Goal: Task Accomplishment & Management: Complete application form

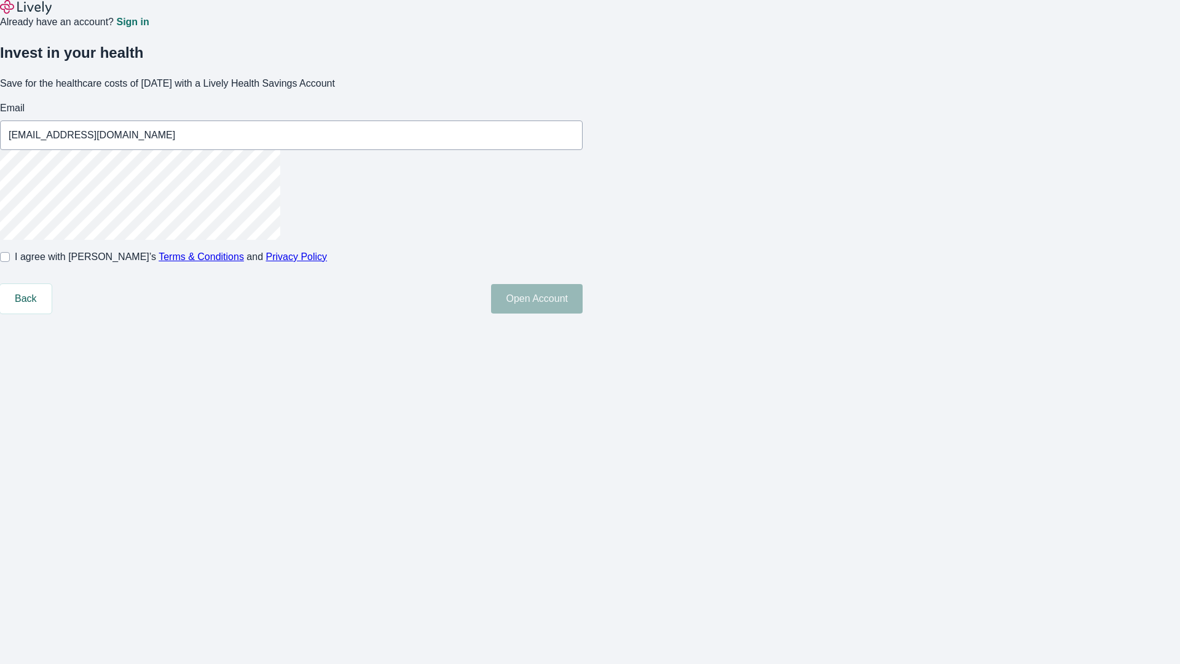
click at [10, 262] on input "I agree with Lively’s Terms & Conditions and Privacy Policy" at bounding box center [5, 257] width 10 height 10
checkbox input "true"
click at [583, 313] on button "Open Account" at bounding box center [537, 299] width 92 height 30
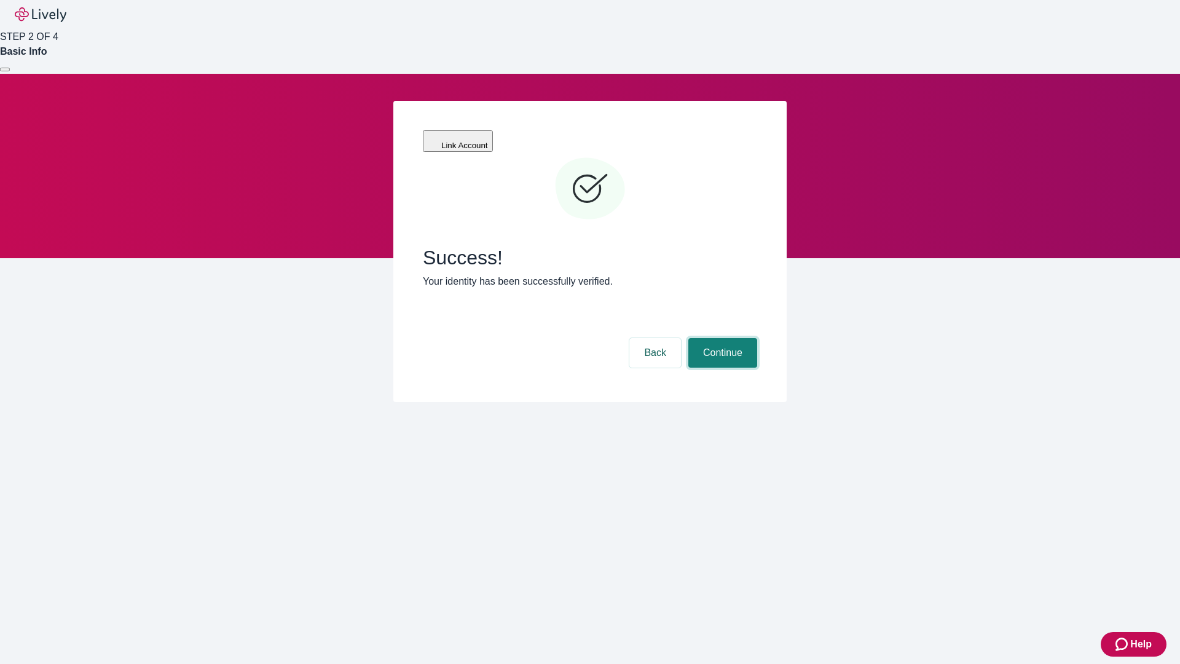
click at [721, 338] on button "Continue" at bounding box center [722, 353] width 69 height 30
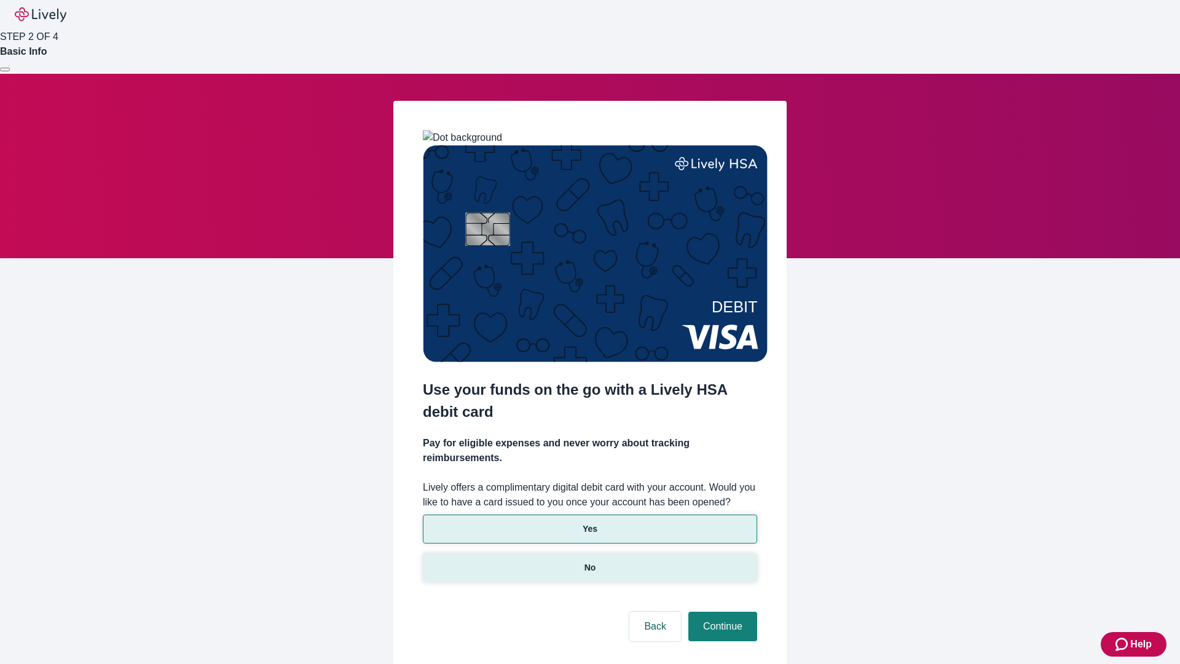
click at [589, 561] on p "No" at bounding box center [590, 567] width 12 height 13
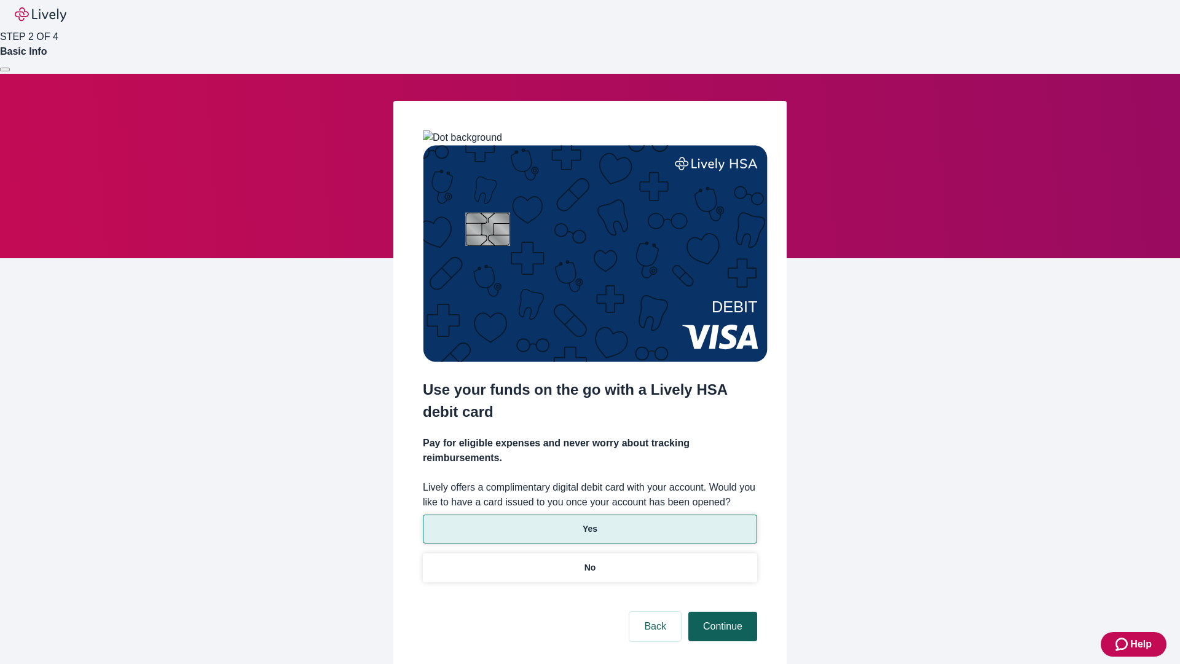
click at [721, 612] on button "Continue" at bounding box center [722, 627] width 69 height 30
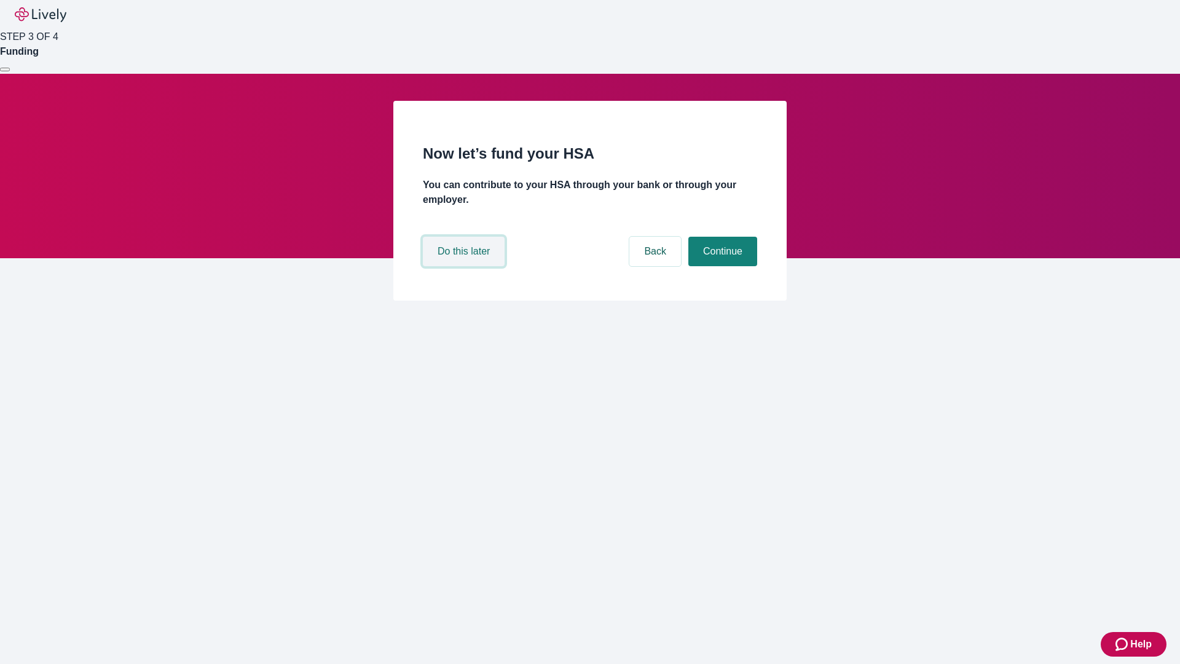
click at [465, 266] on button "Do this later" at bounding box center [464, 252] width 82 height 30
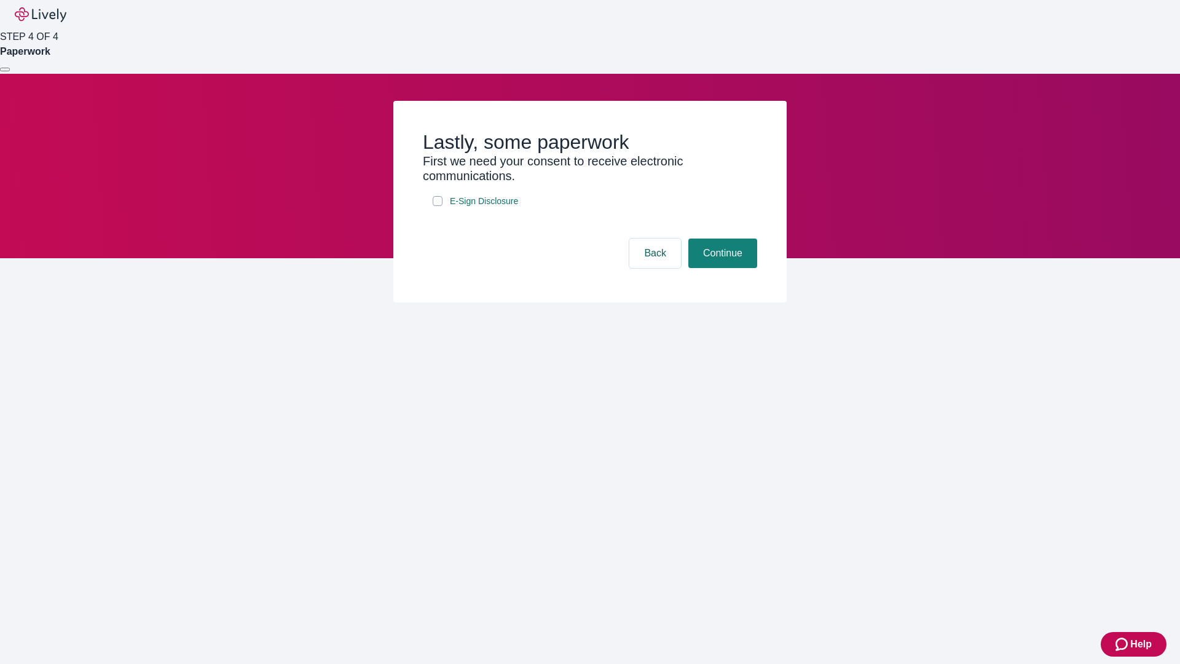
click at [438, 206] on input "E-Sign Disclosure" at bounding box center [438, 201] width 10 height 10
checkbox input "true"
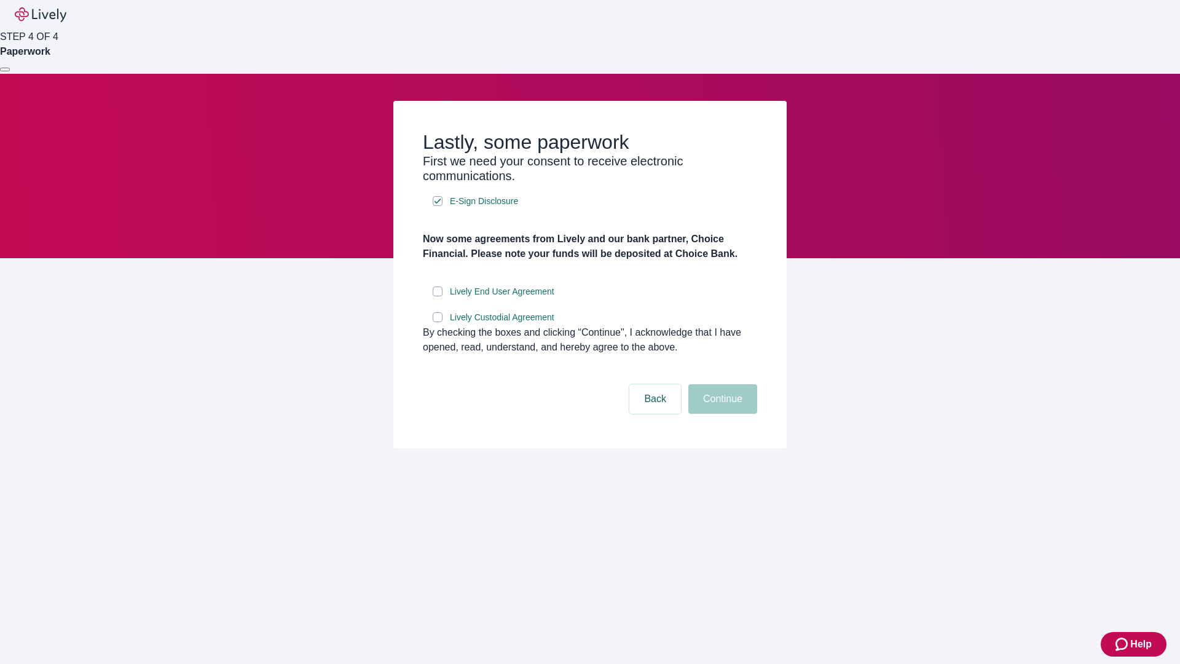
click at [438, 296] on input "Lively End User Agreement" at bounding box center [438, 291] width 10 height 10
checkbox input "true"
click at [438, 322] on input "Lively Custodial Agreement" at bounding box center [438, 317] width 10 height 10
checkbox input "true"
click at [721, 414] on button "Continue" at bounding box center [722, 399] width 69 height 30
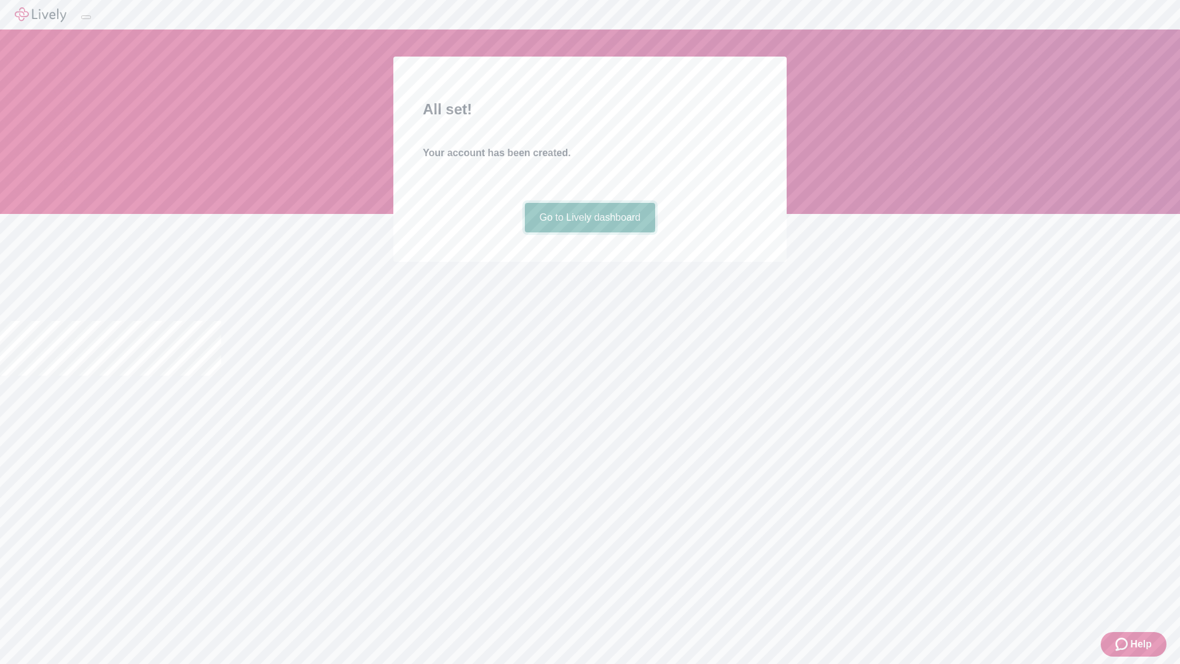
click at [589, 232] on link "Go to Lively dashboard" at bounding box center [590, 218] width 131 height 30
